Goal: Find specific page/section: Find specific page/section

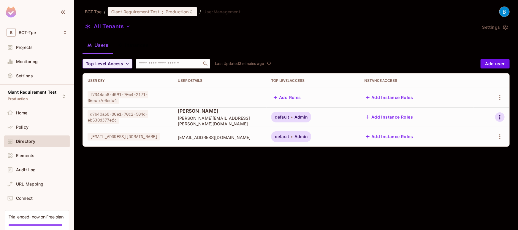
click at [499, 117] on icon "button" at bounding box center [499, 117] width 7 height 7
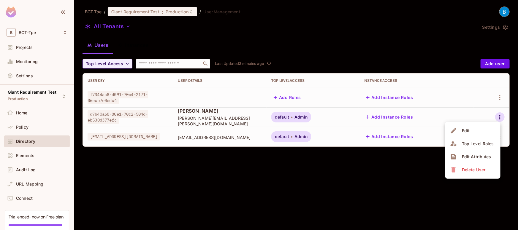
click at [21, 128] on div at bounding box center [259, 115] width 518 height 230
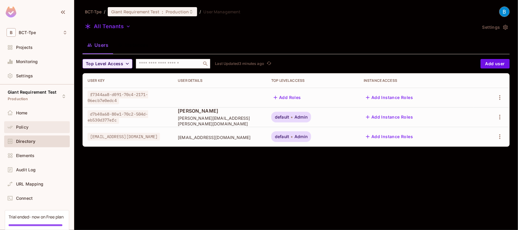
click at [18, 128] on span "Policy" at bounding box center [22, 127] width 12 height 5
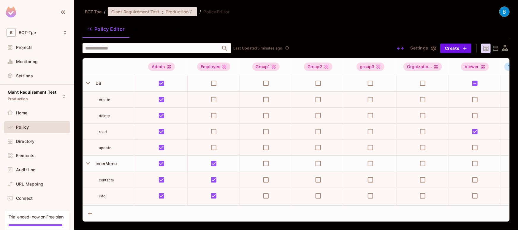
click at [180, 11] on span "Production" at bounding box center [177, 12] width 23 height 6
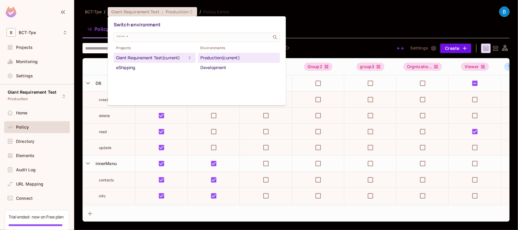
click at [207, 57] on div "Production (current)" at bounding box center [238, 57] width 77 height 7
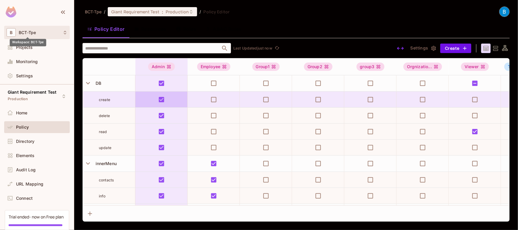
click at [29, 34] on span "BCT-Tpe" at bounding box center [27, 32] width 17 height 5
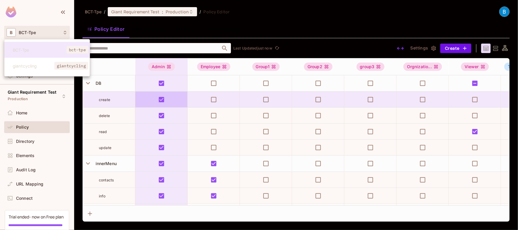
click at [43, 18] on div at bounding box center [259, 115] width 518 height 230
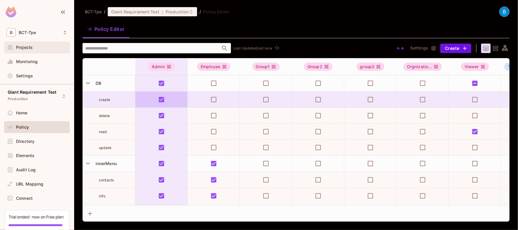
click at [30, 45] on span "Projects" at bounding box center [24, 47] width 17 height 5
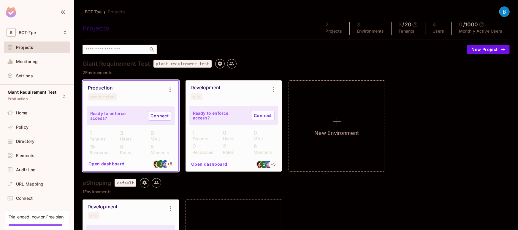
click at [137, 102] on div "Production production" at bounding box center [130, 93] width 95 height 24
click at [23, 127] on span "Policy" at bounding box center [22, 127] width 12 height 5
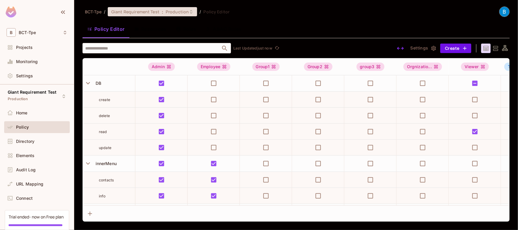
click at [177, 12] on span "Production" at bounding box center [177, 12] width 23 height 6
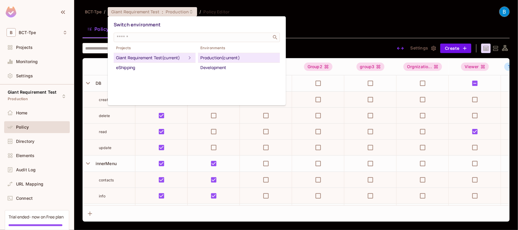
click at [22, 130] on div at bounding box center [259, 115] width 518 height 230
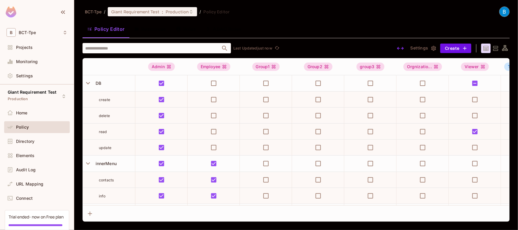
click at [22, 127] on span "Policy" at bounding box center [22, 127] width 13 height 5
click at [28, 143] on span "Directory" at bounding box center [25, 141] width 18 height 5
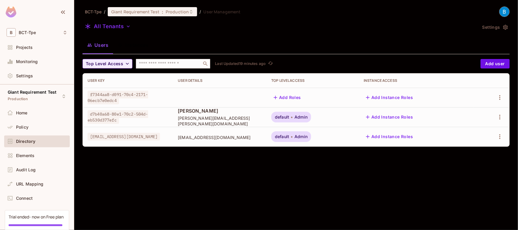
click at [217, 202] on div "BCT-Tpe / Giant Requirement Test : Production / User Management All Tenants Set…" at bounding box center [296, 115] width 444 height 230
